Goal: Information Seeking & Learning: Understand process/instructions

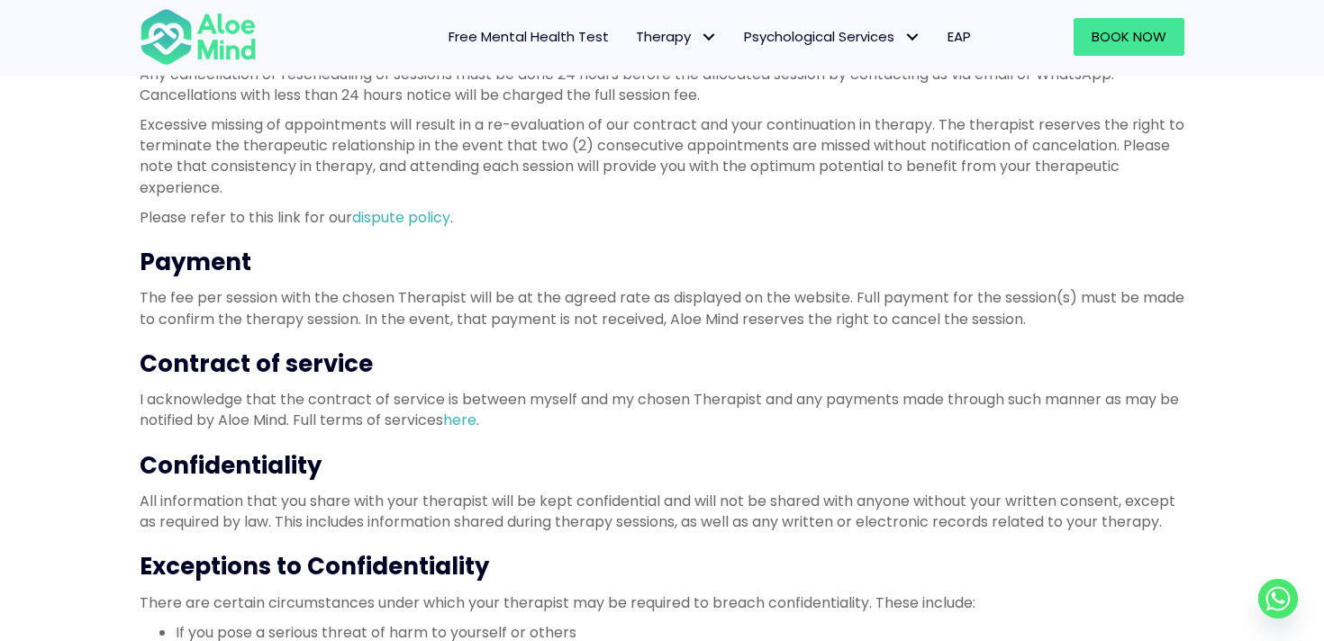
scroll to position [507, 0]
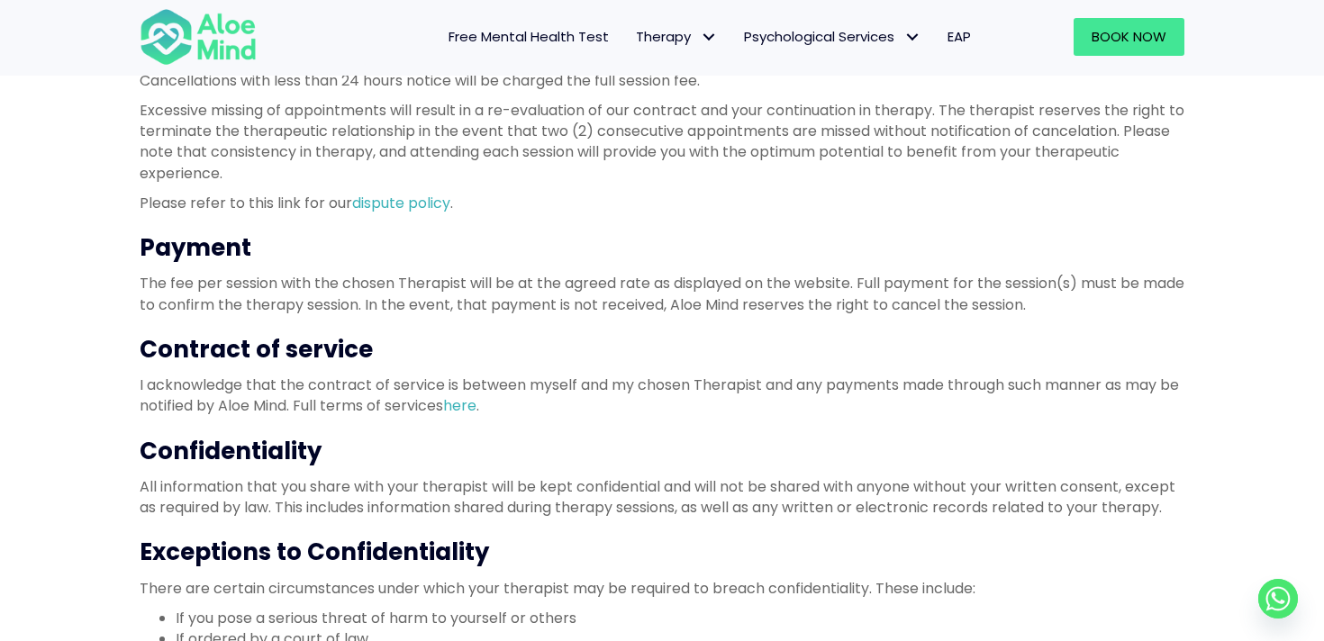
click at [284, 458] on h3 "Confidentiality" at bounding box center [662, 451] width 1045 height 32
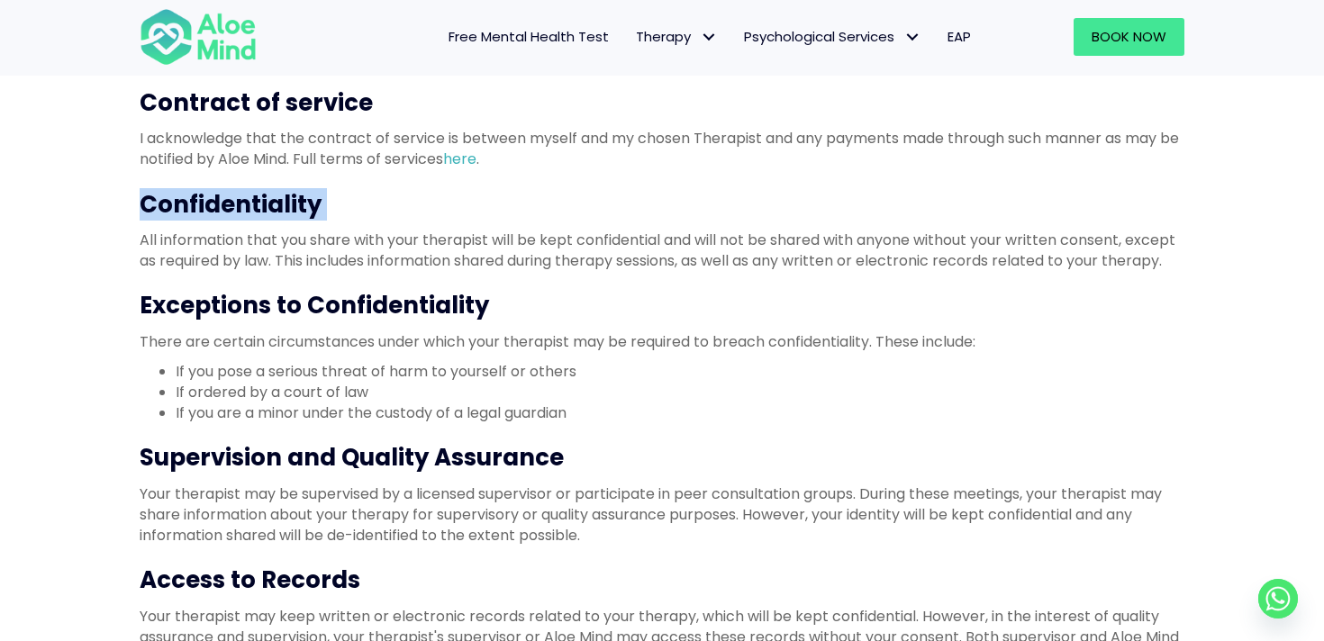
scroll to position [759, 0]
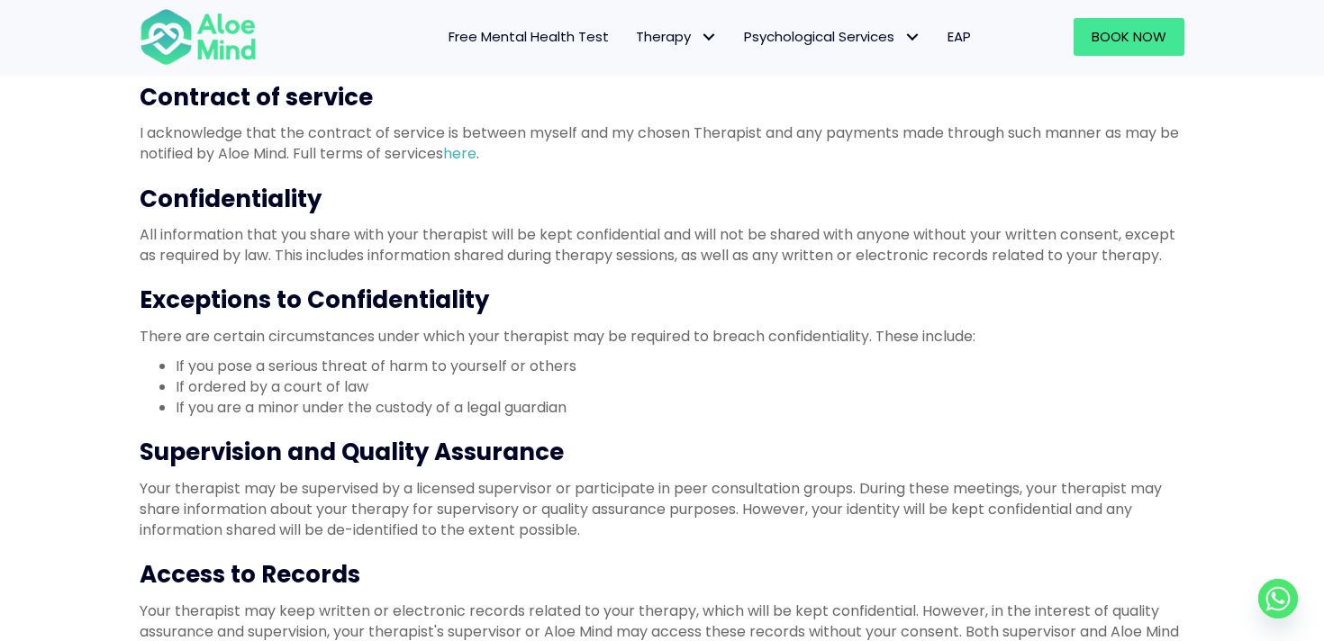
click at [503, 510] on p "Your therapist may be supervised by a licensed supervisor or participate in pee…" at bounding box center [662, 509] width 1045 height 63
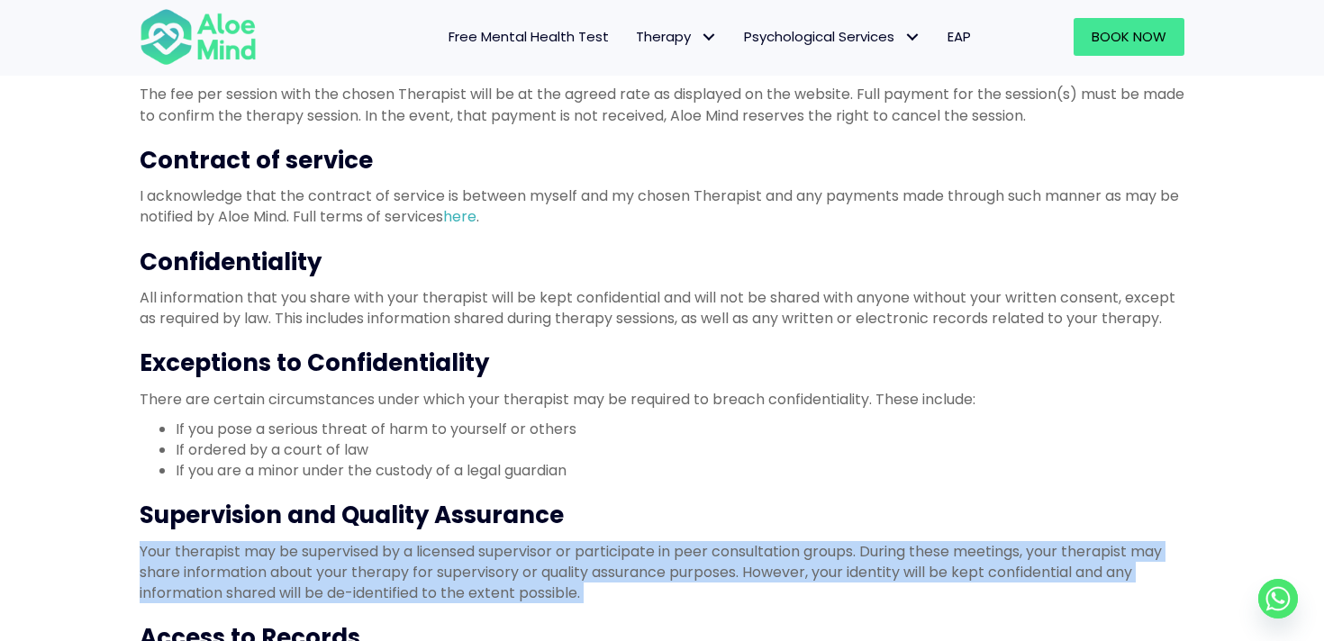
scroll to position [693, 0]
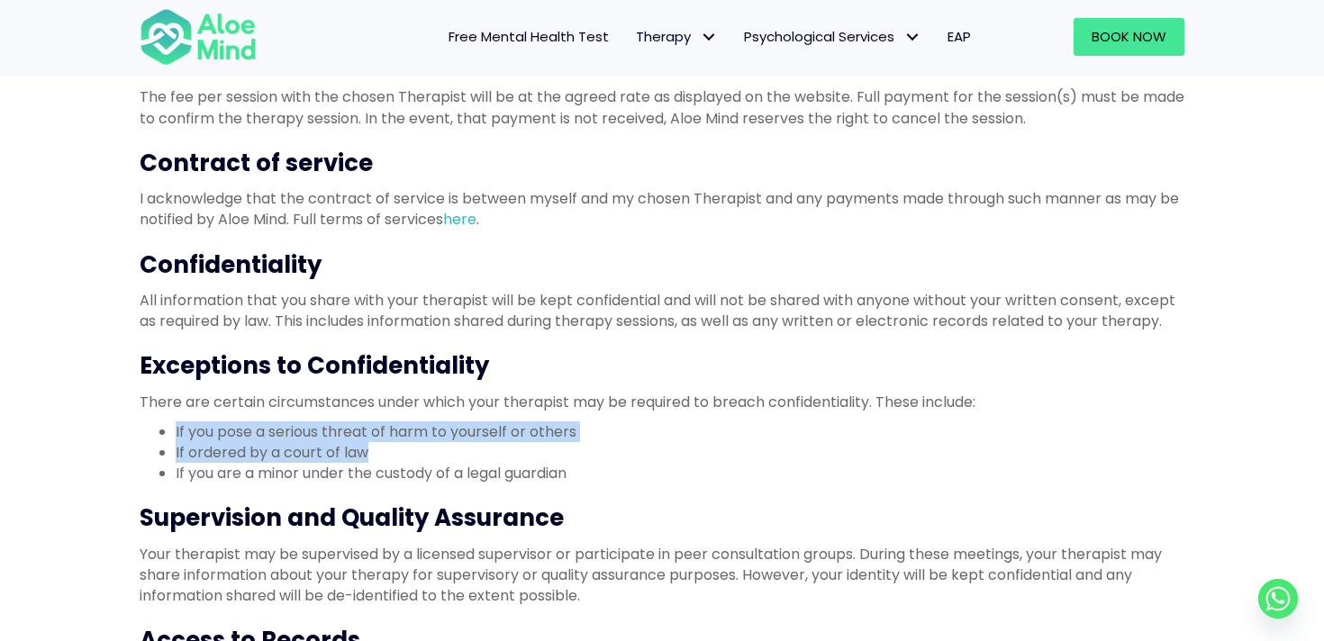
drag, startPoint x: 368, startPoint y: 454, endPoint x: 169, endPoint y: 432, distance: 200.2
click at [169, 432] on ul "If you pose a serious threat of harm to yourself or others If ordered by a cour…" at bounding box center [662, 452] width 1045 height 63
click at [563, 431] on li "If you pose a serious threat of harm to yourself or others" at bounding box center [680, 431] width 1009 height 21
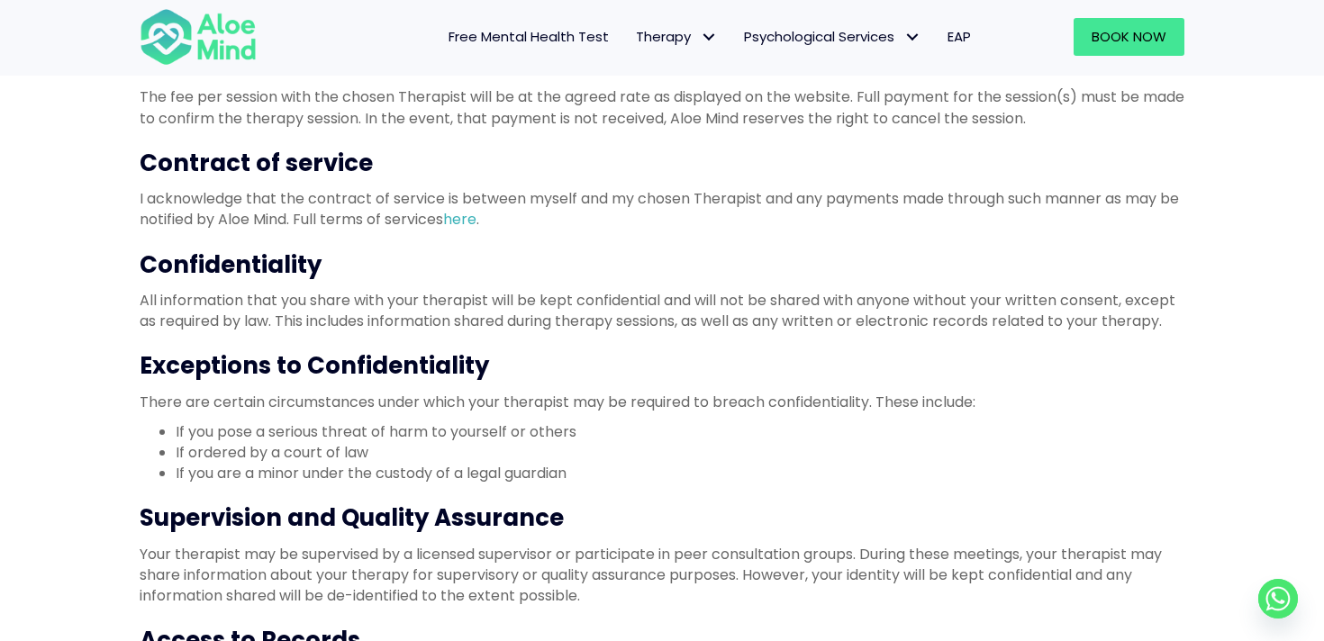
click at [512, 434] on li "If you pose a serious threat of harm to yourself or others" at bounding box center [680, 431] width 1009 height 21
drag, startPoint x: 532, startPoint y: 433, endPoint x: 583, endPoint y: 433, distance: 50.4
click at [583, 433] on li "If you pose a serious threat of harm to yourself or others" at bounding box center [680, 431] width 1009 height 21
click at [369, 447] on li "If ordered by a court of law" at bounding box center [680, 452] width 1009 height 21
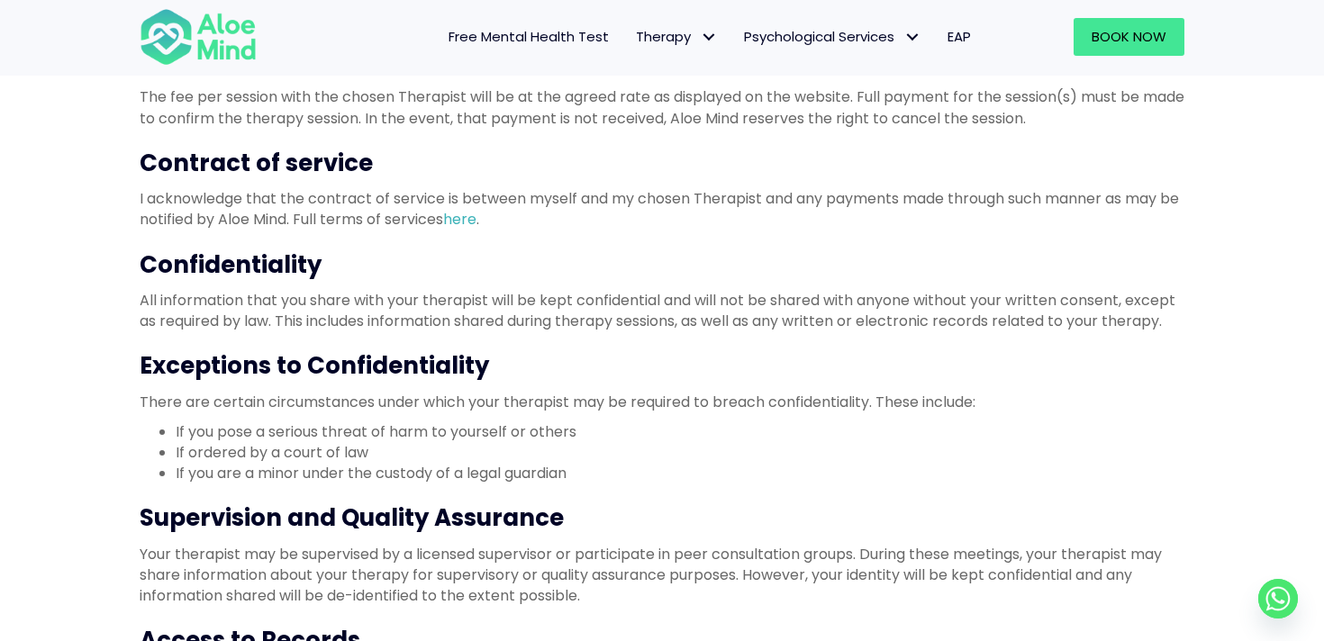
click at [369, 447] on li "If ordered by a court of law" at bounding box center [680, 452] width 1009 height 21
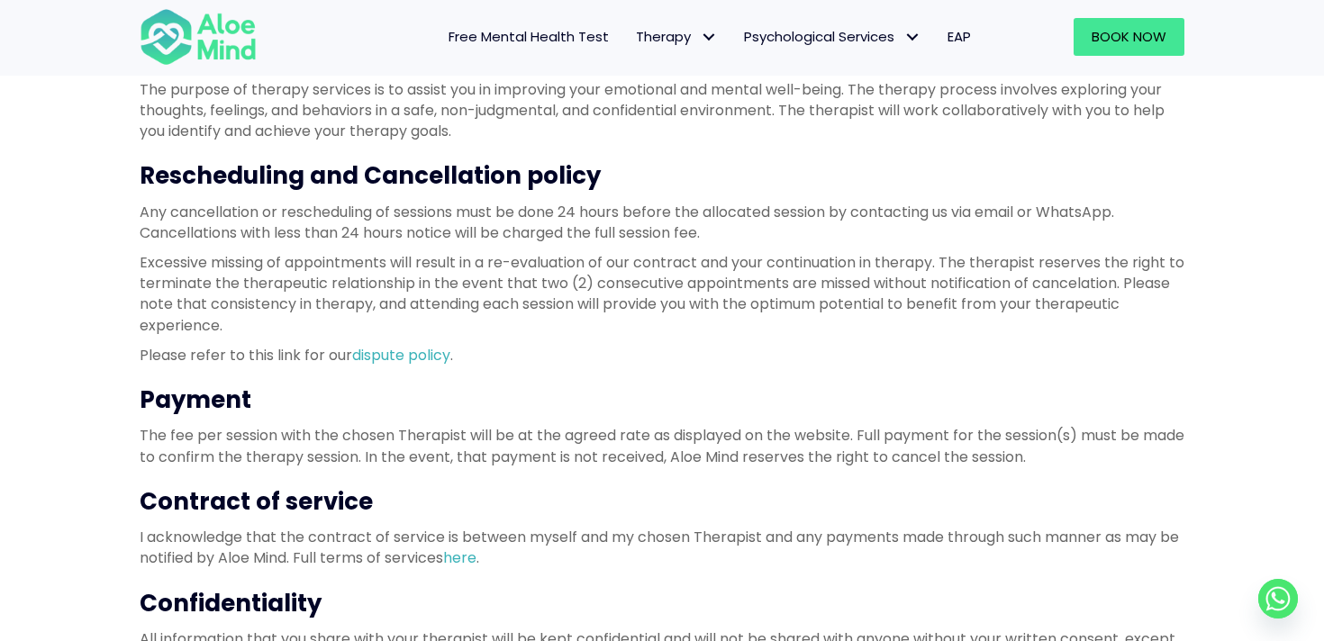
scroll to position [344, 0]
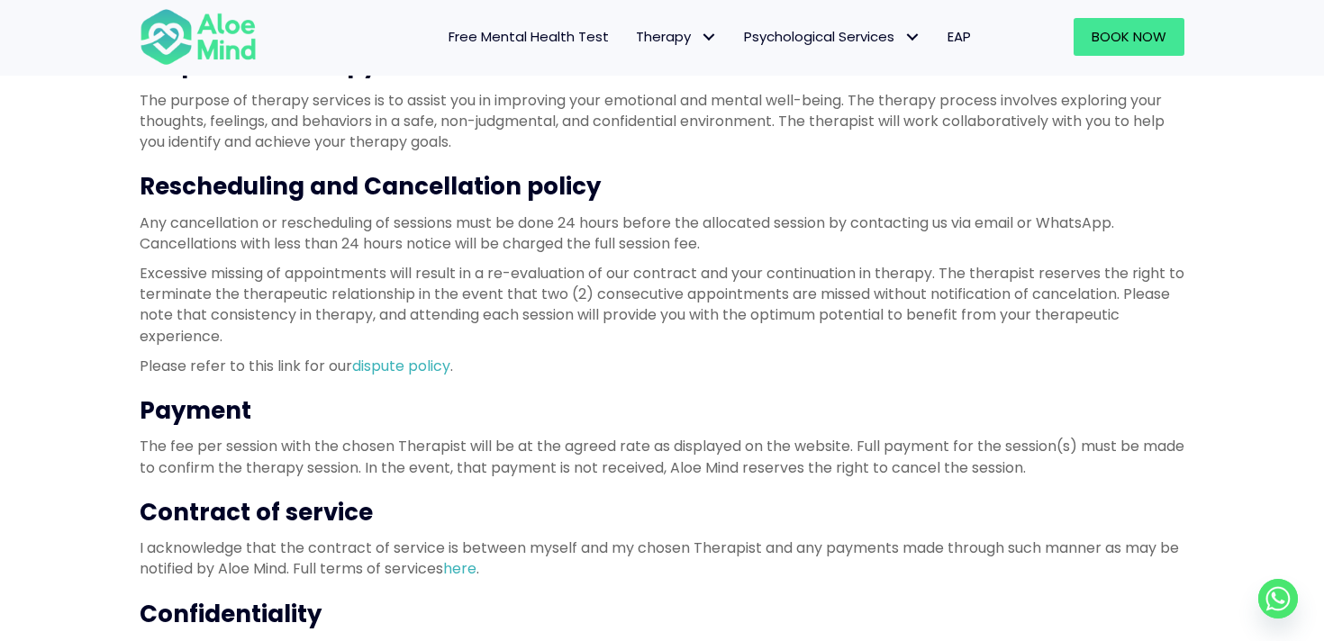
click at [338, 189] on h3 "Rescheduling and Cancellation policy" at bounding box center [662, 186] width 1045 height 32
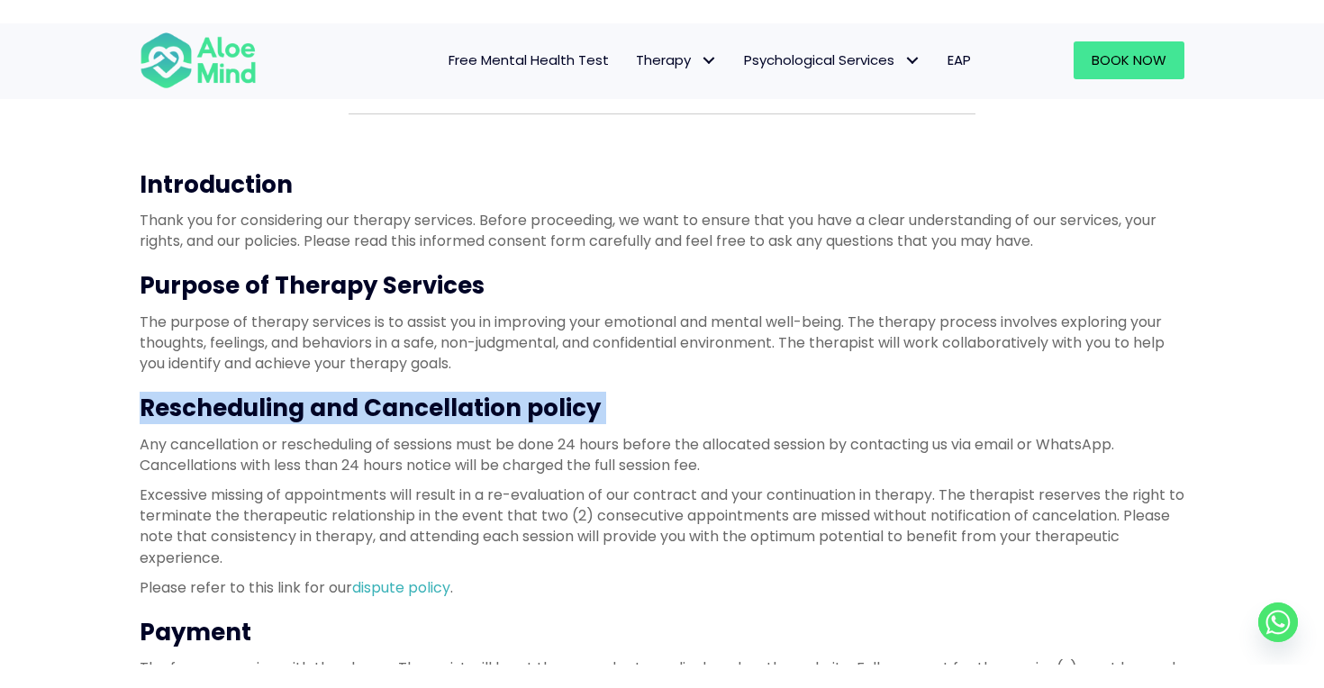
scroll to position [145, 0]
